Goal: Transaction & Acquisition: Purchase product/service

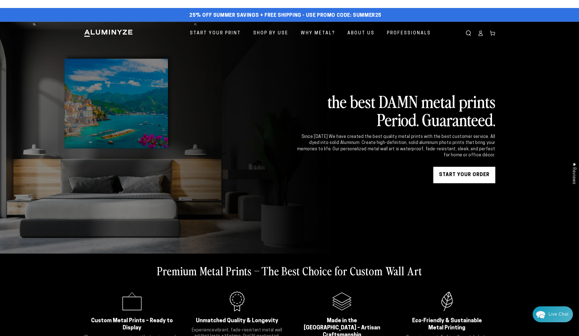
click at [462, 179] on link "START YOUR Order" at bounding box center [464, 175] width 62 height 16
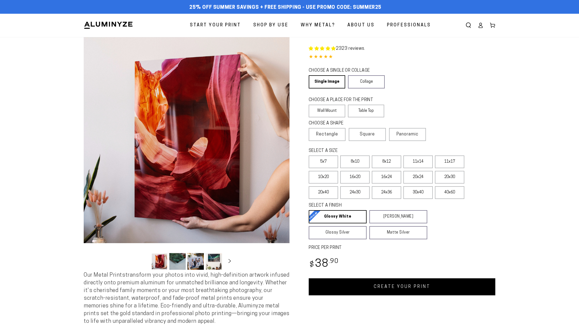
select select "**********"
click at [451, 196] on div "Close dialog Get 35% Off + Free Shipping on Your First Order! Plus, enjoy early…" at bounding box center [289, 168] width 579 height 336
click at [451, 196] on label "40x60" at bounding box center [449, 192] width 29 height 13
click at [482, 25] on icon at bounding box center [480, 24] width 5 height 5
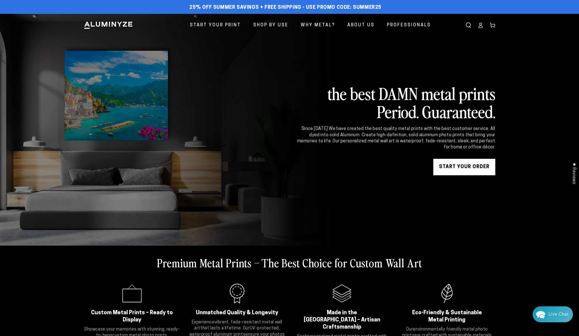
click at [480, 166] on link "START YOUR Order" at bounding box center [464, 167] width 62 height 16
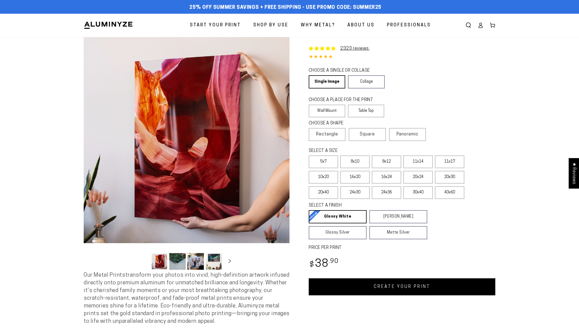
select select "**********"
click at [325, 81] on link "Single Image" at bounding box center [327, 81] width 36 height 13
click at [455, 196] on label "40x60" at bounding box center [449, 192] width 29 height 13
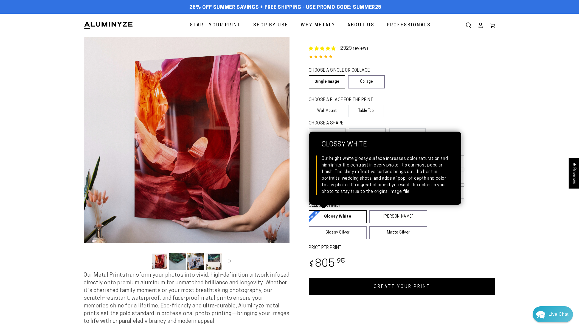
click at [345, 220] on link "Glossy White Glossy White Our bright white glossy surface increases color satur…" at bounding box center [338, 216] width 58 height 13
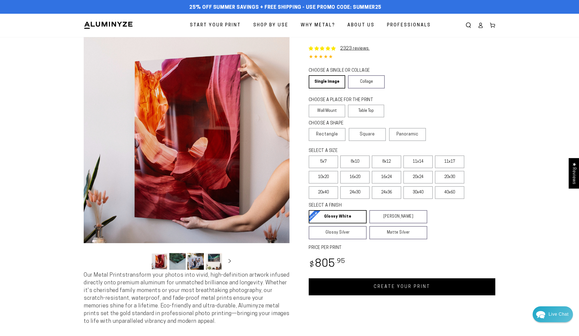
click at [427, 288] on link "CREATE YOUR PRINT" at bounding box center [402, 286] width 187 height 17
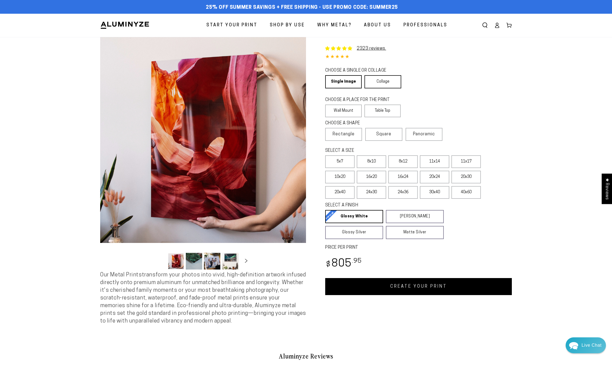
click at [401, 85] on link "Collage" at bounding box center [382, 81] width 36 height 13
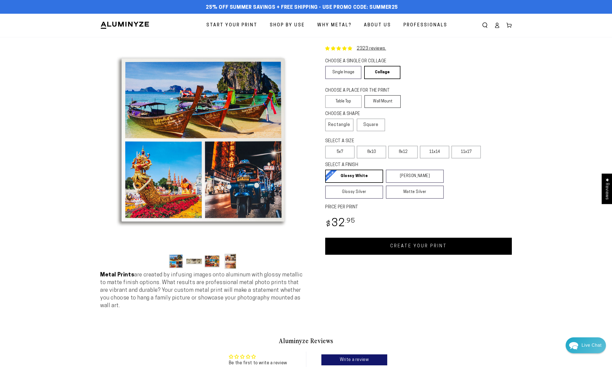
click at [389, 100] on label "Wall Mount" at bounding box center [382, 101] width 36 height 13
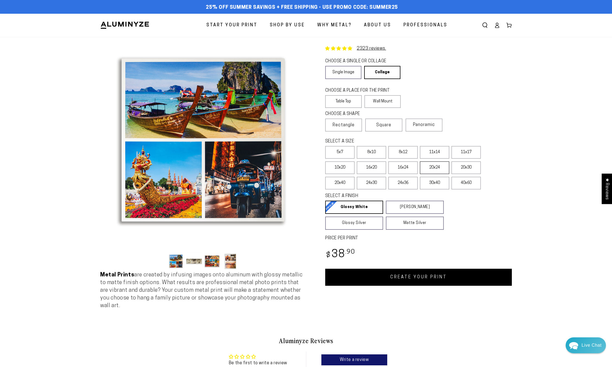
click at [426, 168] on label "20x24" at bounding box center [434, 167] width 29 height 13
click at [375, 275] on link "CREATE YOUR PRINT" at bounding box center [418, 277] width 187 height 17
click at [384, 72] on link "Collage" at bounding box center [382, 72] width 36 height 13
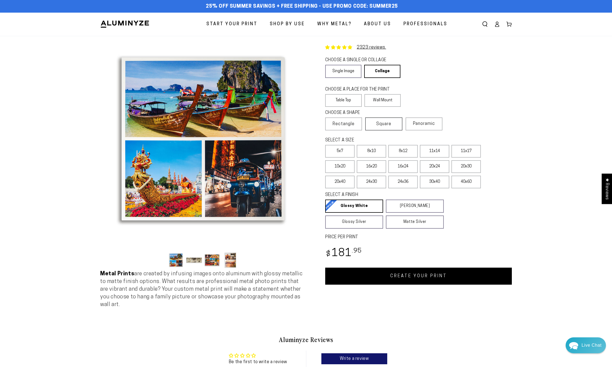
click at [385, 125] on span "Square" at bounding box center [383, 124] width 15 height 7
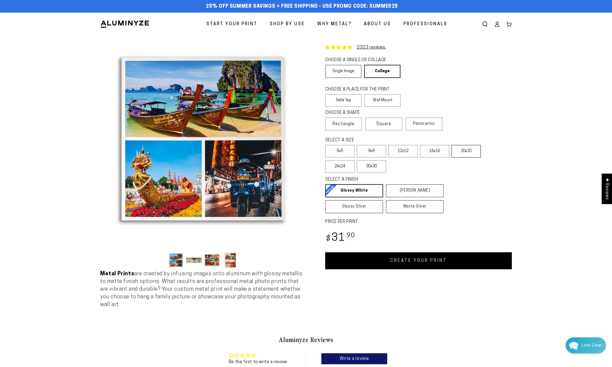
click at [468, 156] on label "20x20" at bounding box center [465, 151] width 29 height 13
click at [409, 261] on link "CREATE YOUR PRINT" at bounding box center [418, 260] width 187 height 17
